Goal: Navigation & Orientation: Find specific page/section

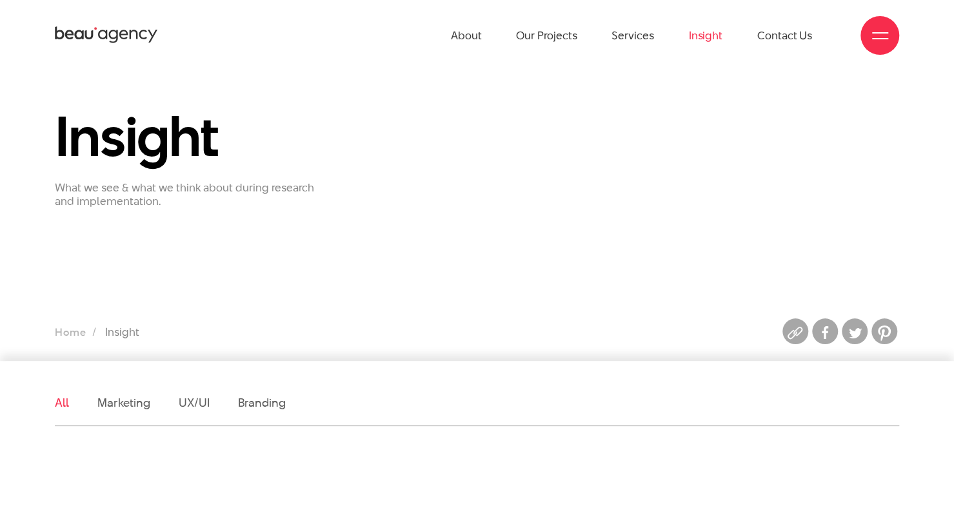
click at [150, 28] on icon at bounding box center [106, 35] width 103 height 20
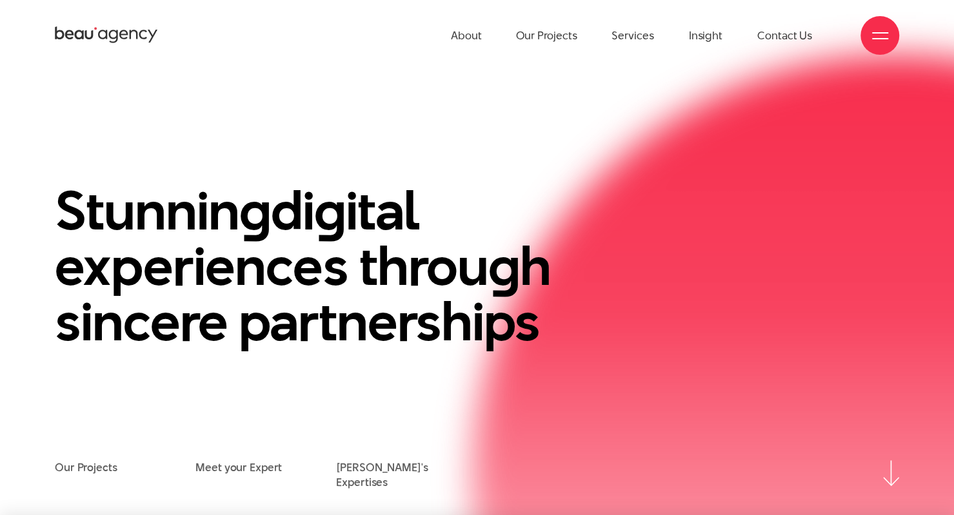
click at [877, 39] on div at bounding box center [880, 36] width 16 height 16
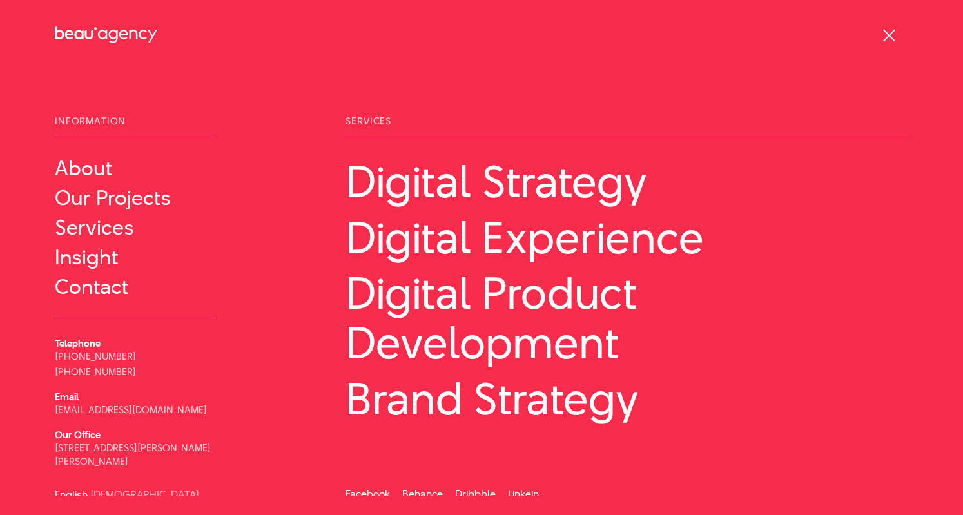
click at [881, 32] on div at bounding box center [889, 36] width 16 height 16
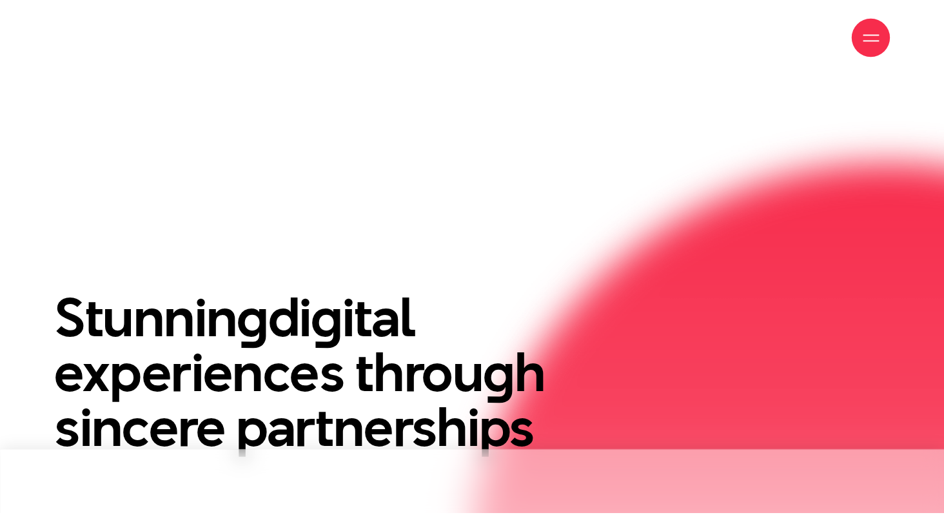
scroll to position [515, 0]
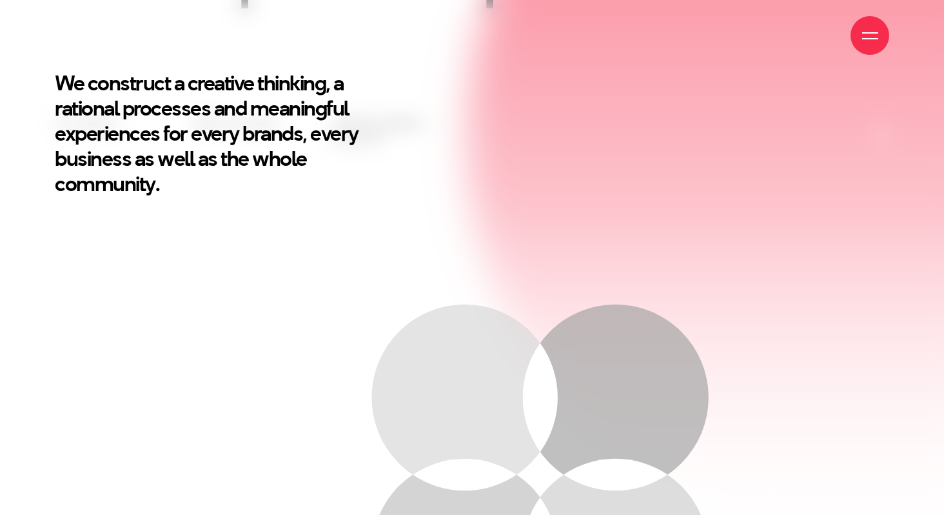
click at [385, 471] on icon "Desirability Understanding customer needs, drivers & behavior Viability Profit …" at bounding box center [472, 472] width 584 height 449
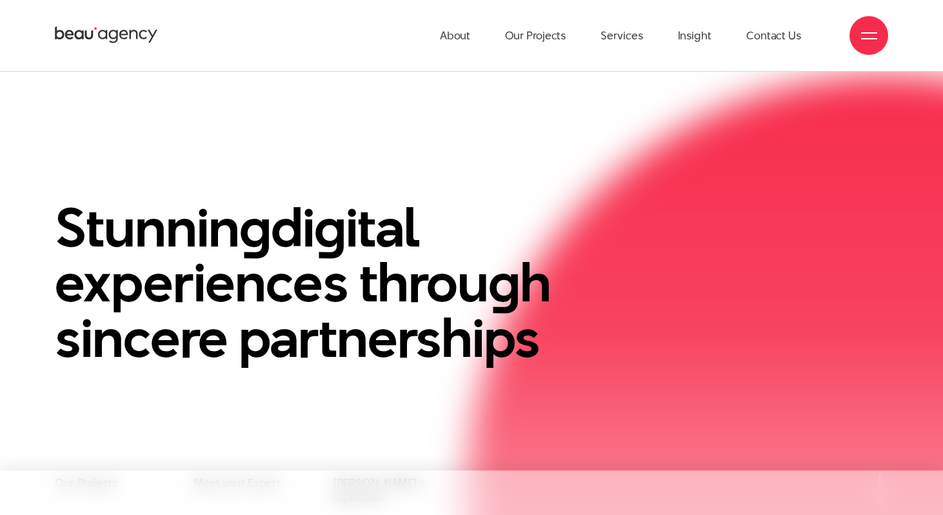
scroll to position [0, 0]
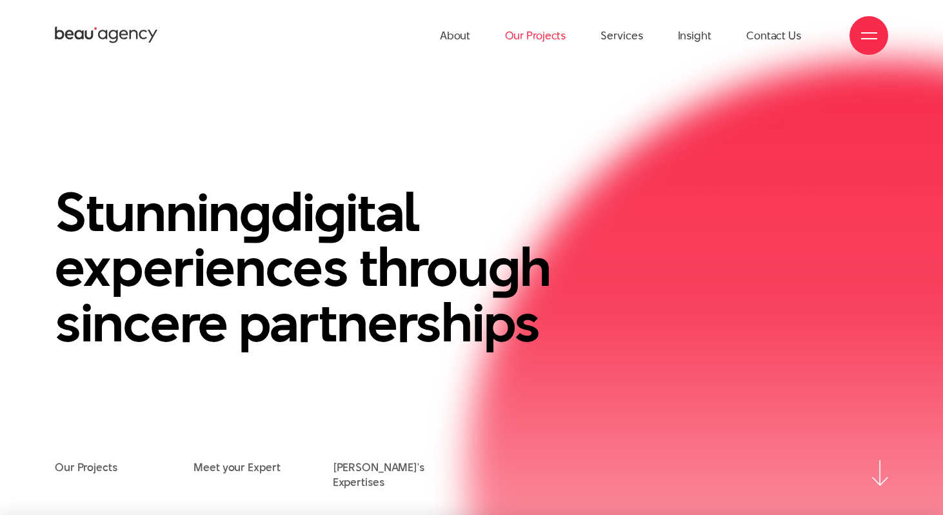
click at [530, 32] on link "Our Projects" at bounding box center [535, 35] width 61 height 71
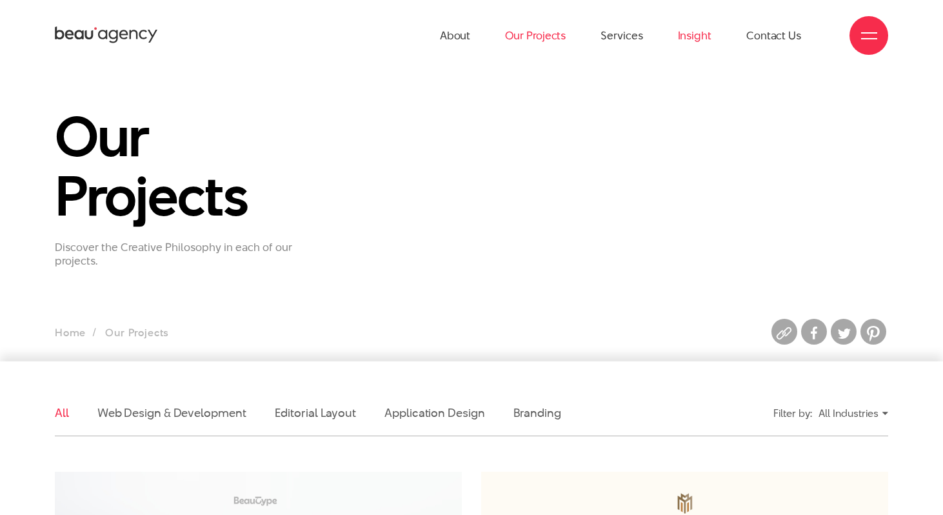
click at [704, 43] on link "Insight" at bounding box center [695, 35] width 34 height 71
